Goal: Book appointment/travel/reservation

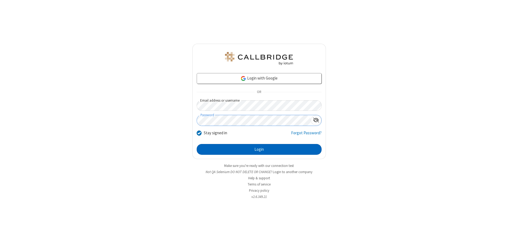
click at [259, 149] on button "Login" at bounding box center [259, 149] width 125 height 11
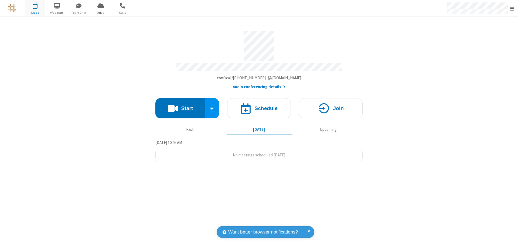
click at [511, 8] on span "Open menu" at bounding box center [511, 8] width 4 height 5
click at [35, 8] on span "button" at bounding box center [35, 5] width 20 height 9
click at [259, 106] on h4 "Schedule" at bounding box center [265, 108] width 23 height 5
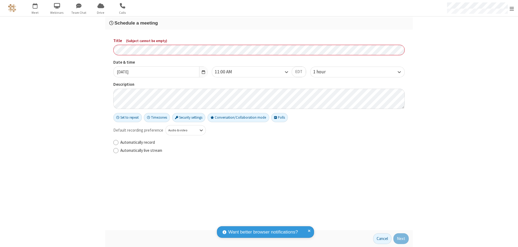
click at [259, 23] on h3 "Schedule a meeting" at bounding box center [258, 22] width 299 height 5
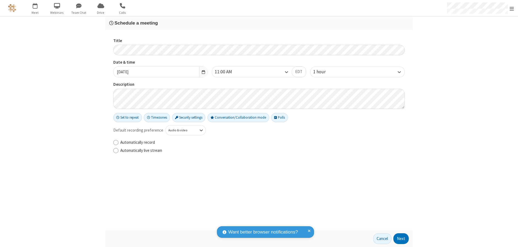
click at [401, 239] on button "Next" at bounding box center [400, 238] width 15 height 11
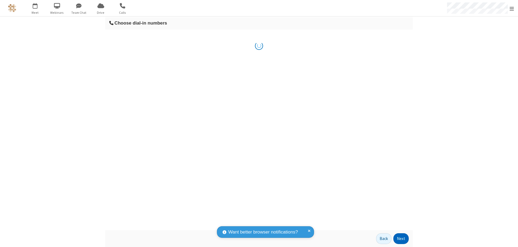
click at [401, 239] on button "Next" at bounding box center [400, 238] width 15 height 11
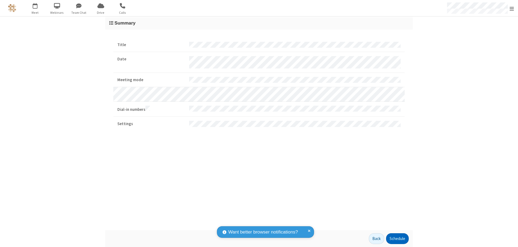
click at [397, 239] on button "Schedule" at bounding box center [397, 238] width 23 height 11
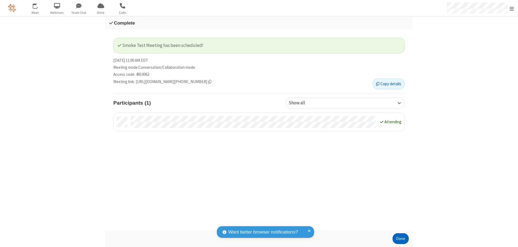
click at [400, 239] on button "Done" at bounding box center [400, 238] width 16 height 11
